Goal: Ask a question

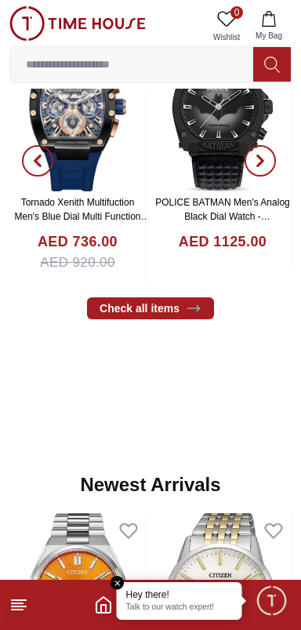
scroll to position [639, 0]
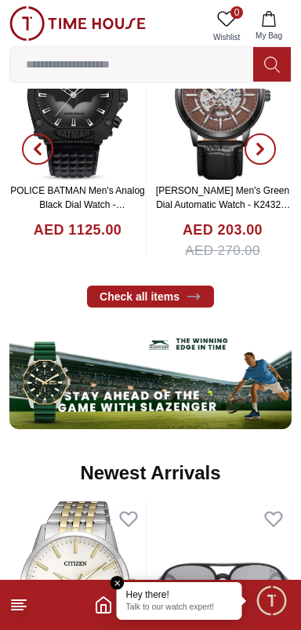
click at [191, 607] on p "Talk to our watch expert!" at bounding box center [179, 607] width 107 height 11
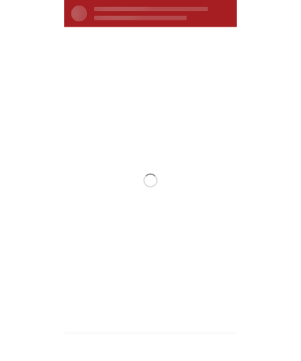
scroll to position [0, 0]
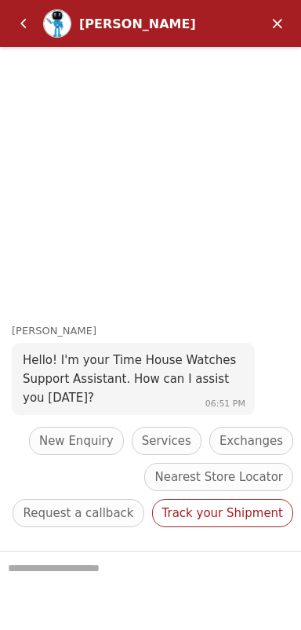
click at [218, 522] on span "Track your Shipment" at bounding box center [222, 512] width 121 height 19
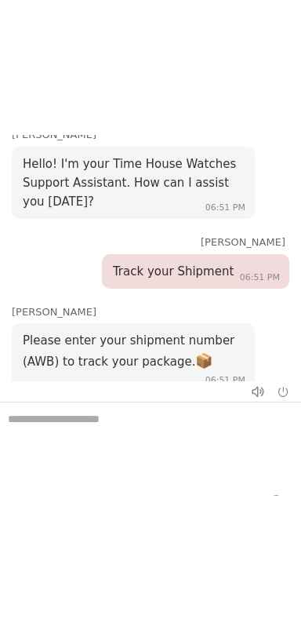
click at [191, 423] on textarea "We are here to help you" at bounding box center [150, 441] width 301 height 78
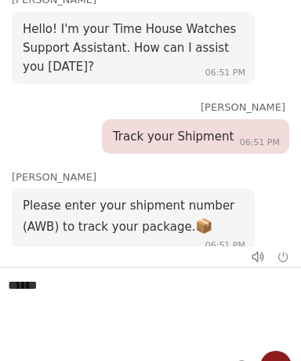
scroll to position [25, 0]
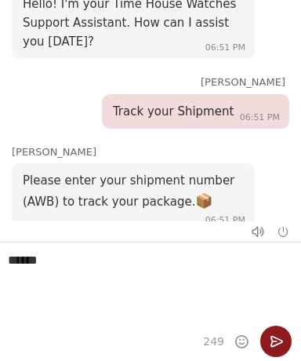
type textarea "******"
click at [274, 342] on em "Send" at bounding box center [275, 340] width 31 height 31
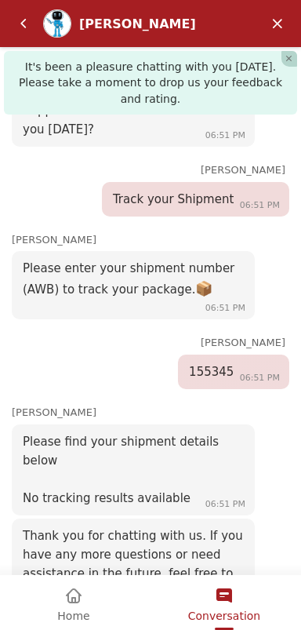
scroll to position [213, 0]
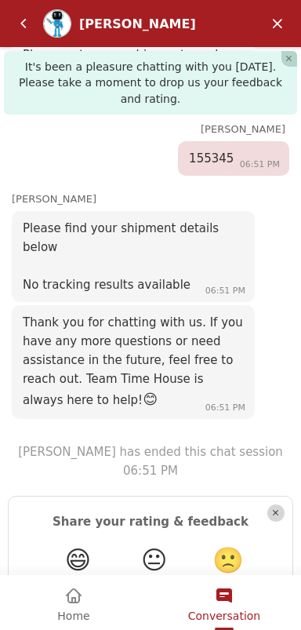
click at [215, 545] on em "🙁" at bounding box center [228, 560] width 31 height 30
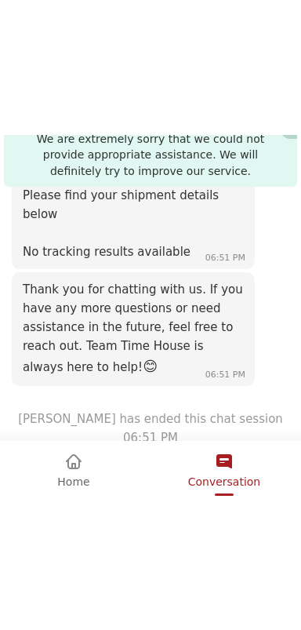
scroll to position [525, 0]
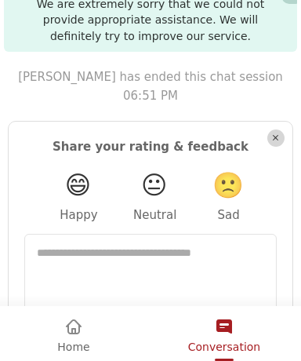
click at [245, 325] on div "Conversation" at bounding box center [224, 327] width 72 height 27
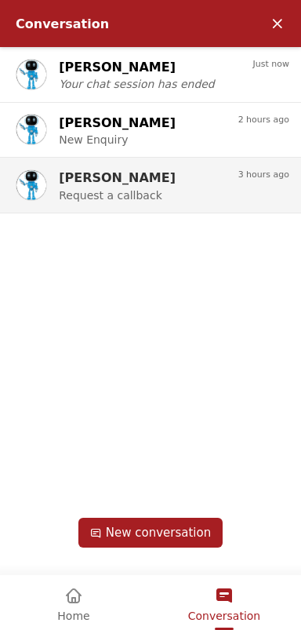
click at [205, 173] on div "[PERSON_NAME]" at bounding box center [135, 178] width 152 height 20
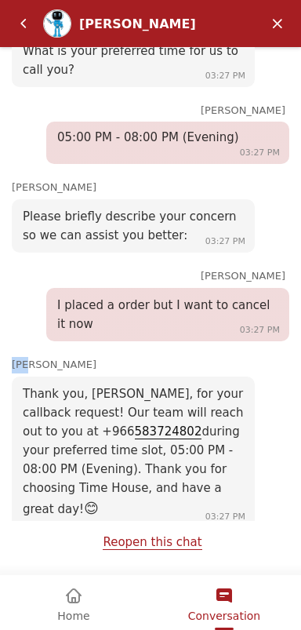
scroll to position [1818, 0]
